Goal: Information Seeking & Learning: Understand process/instructions

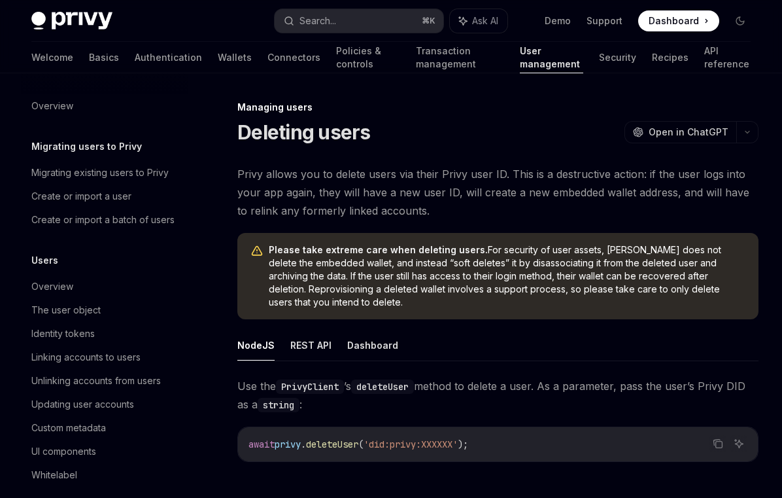
scroll to position [243, 0]
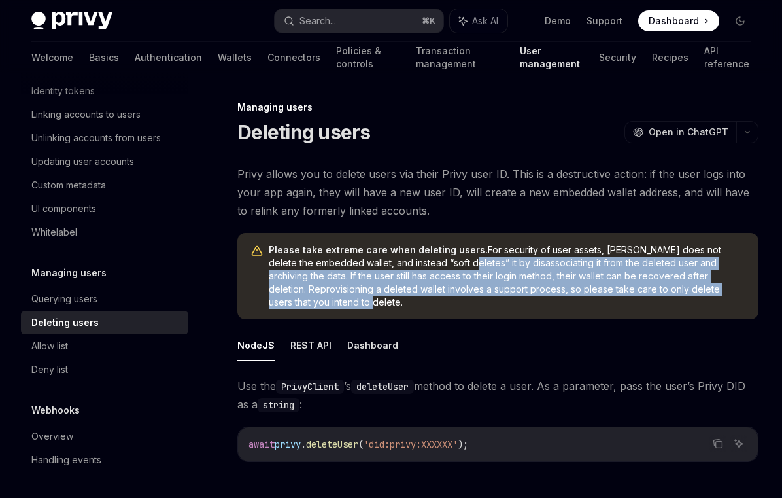
drag, startPoint x: 460, startPoint y: 266, endPoint x: 369, endPoint y: 302, distance: 97.8
click at [369, 302] on span "Please take extreme care when deleting users. For security of user assets, Priv…" at bounding box center [507, 275] width 477 height 65
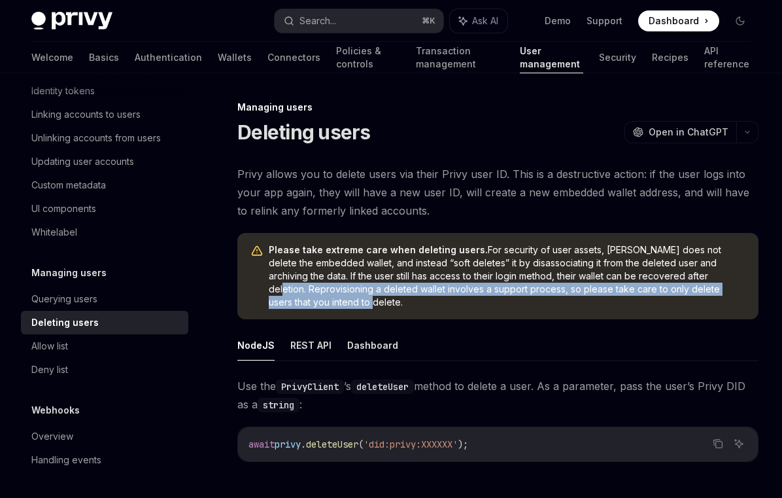
drag, startPoint x: 363, startPoint y: 302, endPoint x: 268, endPoint y: 288, distance: 95.8
click at [268, 288] on div "Please take extreme care when deleting users. For security of user assets, Priv…" at bounding box center [497, 276] width 521 height 86
click at [349, 301] on span "Please take extreme care when deleting users. For security of user assets, Priv…" at bounding box center [507, 275] width 477 height 65
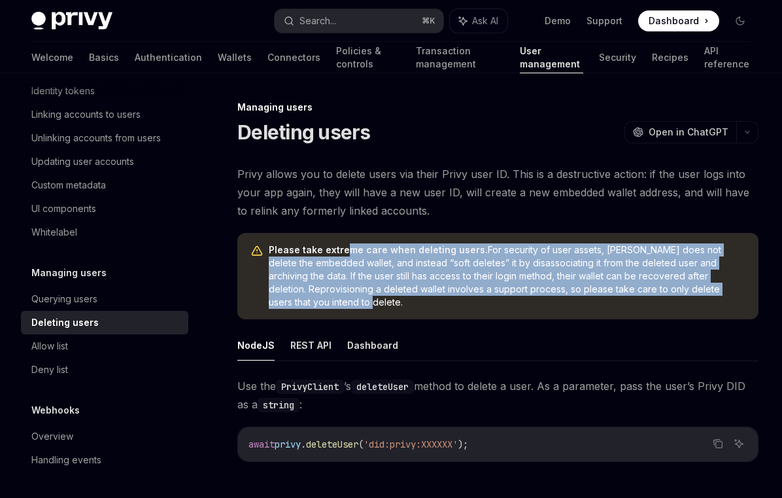
drag, startPoint x: 349, startPoint y: 305, endPoint x: 343, endPoint y: 251, distance: 54.5
click at [343, 251] on span "Please take extreme care when deleting users. For security of user assets, Priv…" at bounding box center [507, 275] width 477 height 65
click at [309, 348] on button "REST API" at bounding box center [310, 345] width 41 height 31
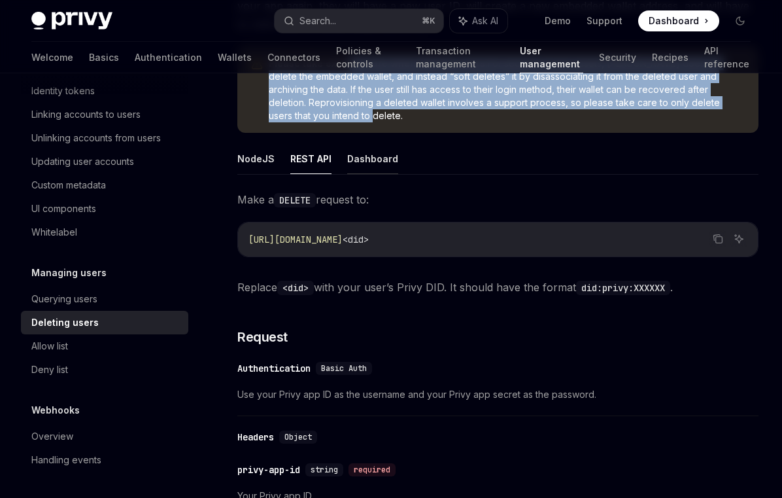
scroll to position [203, 0]
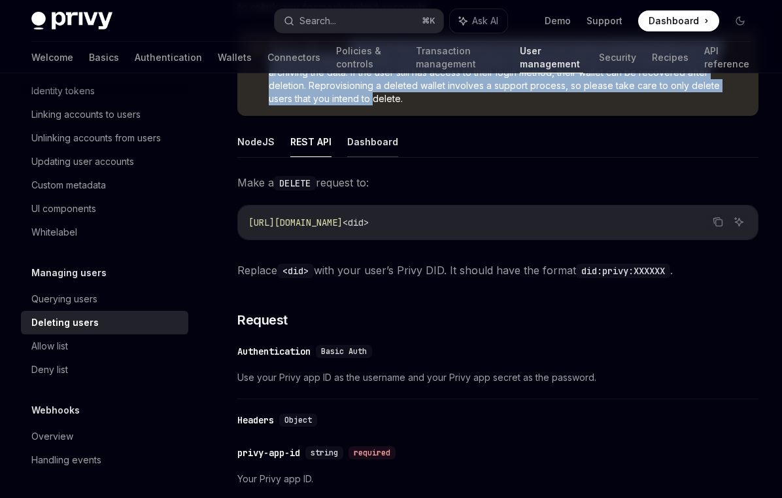
click at [386, 148] on button "Dashboard" at bounding box center [372, 141] width 51 height 31
type textarea "*"
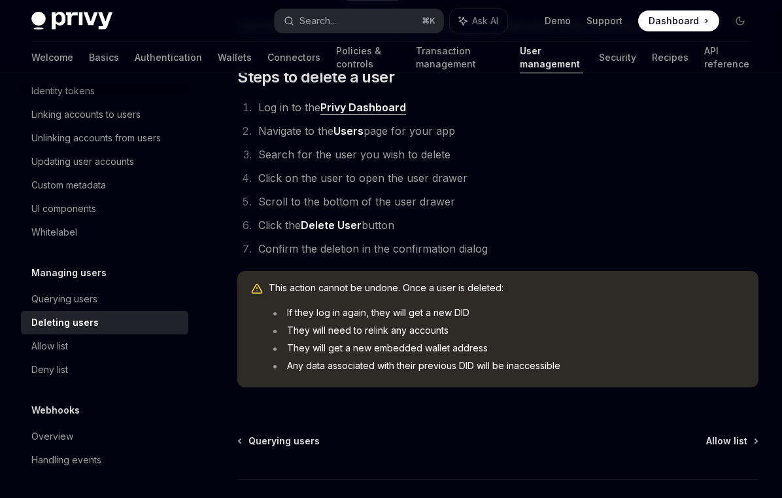
scroll to position [360, 0]
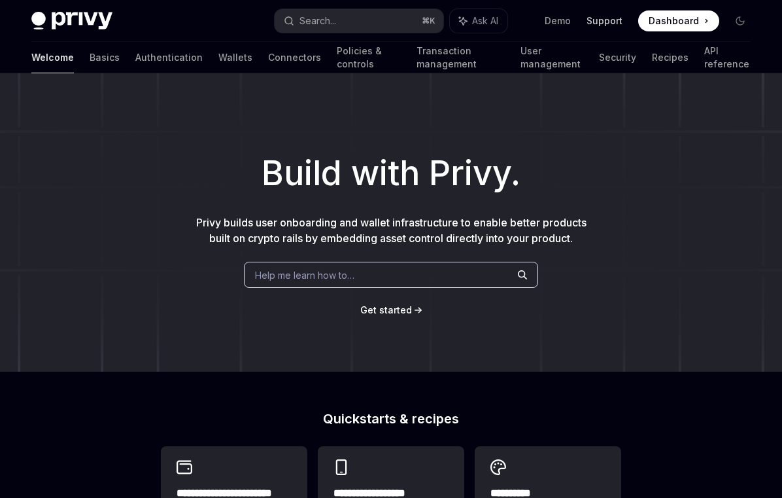
click at [605, 24] on link "Support" at bounding box center [605, 20] width 36 height 13
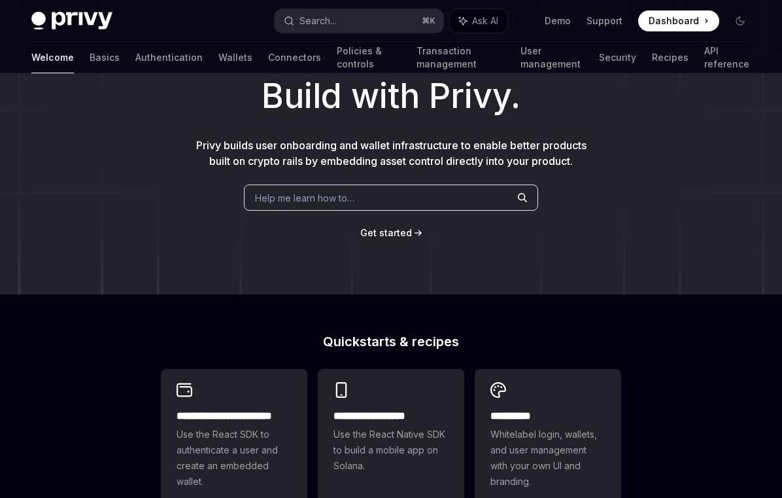
scroll to position [75, 0]
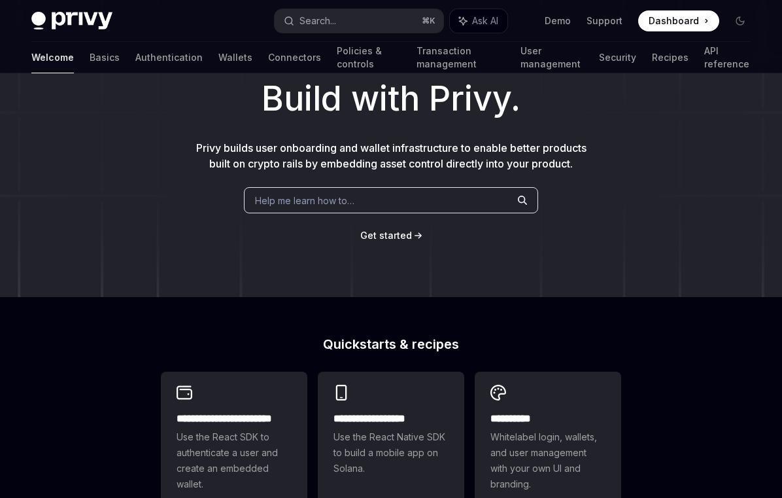
click at [423, 203] on div "Help me learn how to…" at bounding box center [391, 200] width 294 height 26
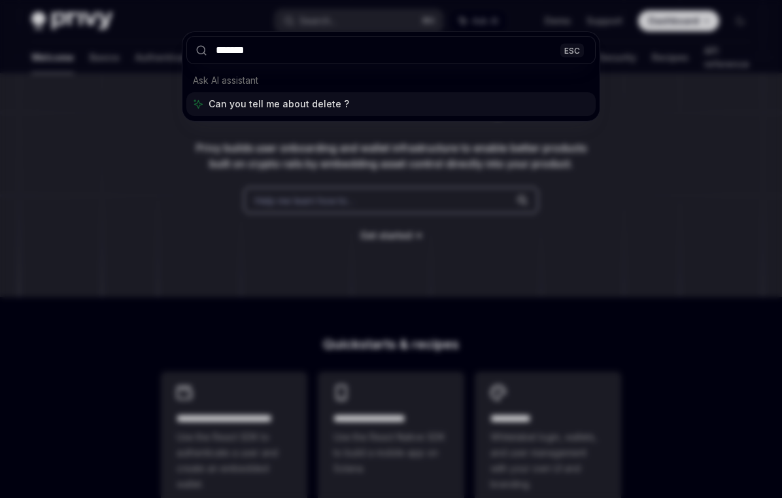
type input "********"
type textarea "*"
type input "**********"
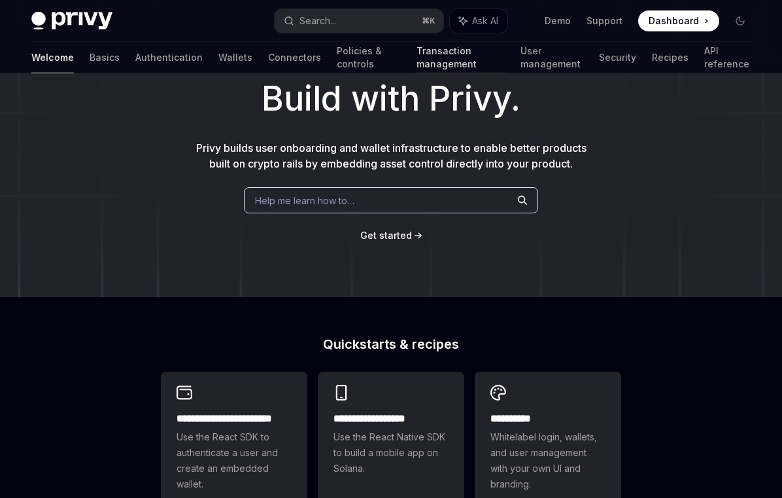
type textarea "*"
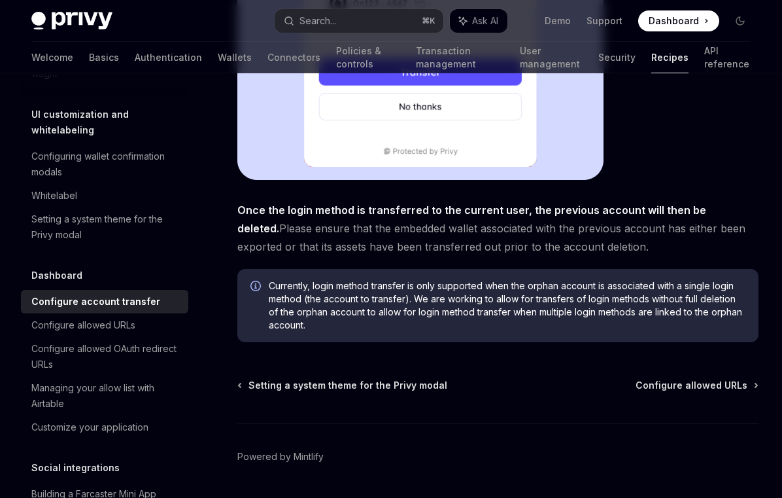
scroll to position [483, 0]
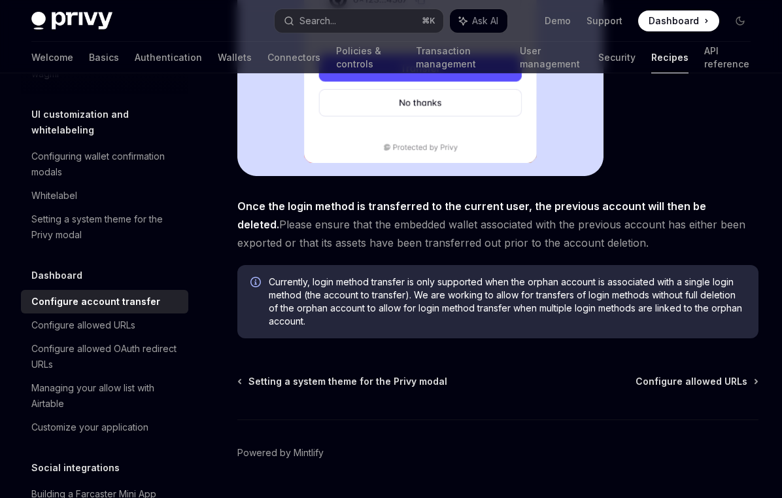
drag, startPoint x: 602, startPoint y: 247, endPoint x: 252, endPoint y: 225, distance: 351.3
click at [252, 225] on span "Once the login method is transferred to the current user, the previous account …" at bounding box center [497, 224] width 521 height 55
click at [453, 228] on span "Once the login method is transferred to the current user, the previous account …" at bounding box center [497, 224] width 521 height 55
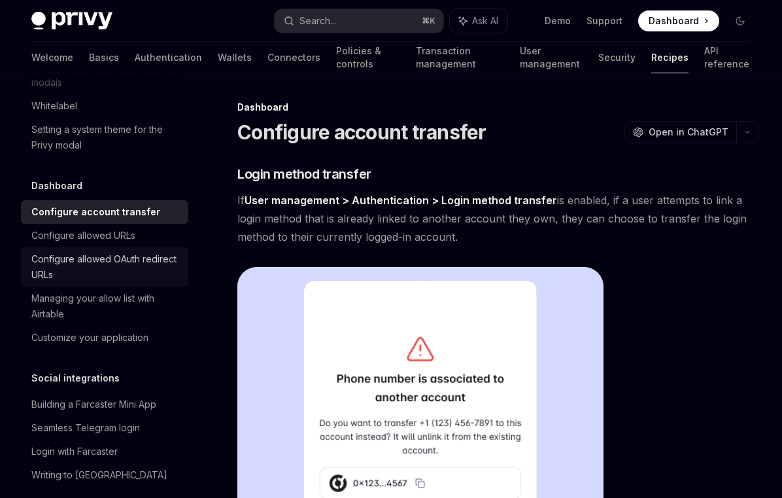
scroll to position [722, 0]
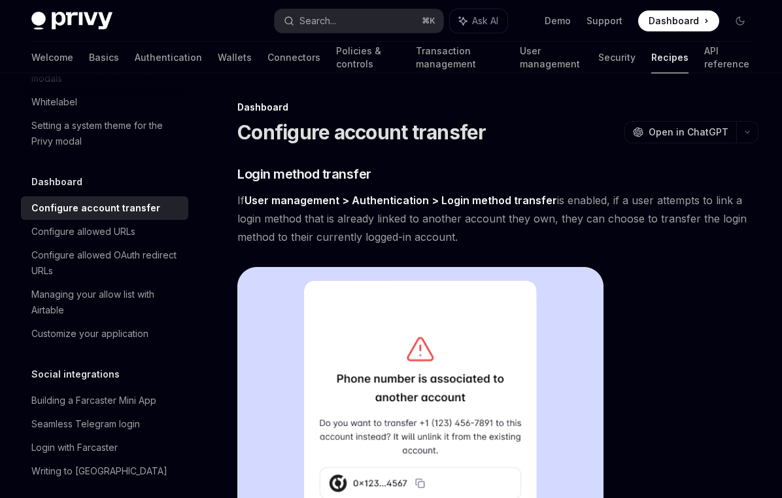
drag, startPoint x: 474, startPoint y: 242, endPoint x: 230, endPoint y: 190, distance: 250.0
click at [534, 222] on span "If User management > Authentication > Login method transfer is enabled, if a us…" at bounding box center [497, 218] width 521 height 55
